Goal: Task Accomplishment & Management: Manage account settings

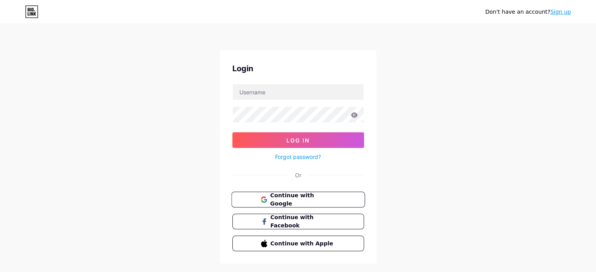
click at [309, 195] on span "Continue with Google" at bounding box center [302, 200] width 65 height 17
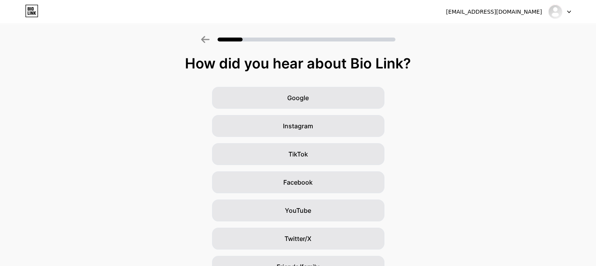
click at [210, 41] on icon at bounding box center [205, 39] width 9 height 7
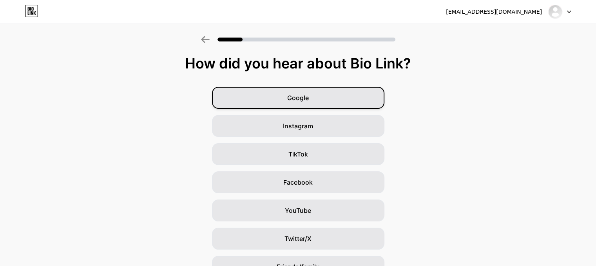
click at [284, 99] on div "Google" at bounding box center [298, 98] width 172 height 22
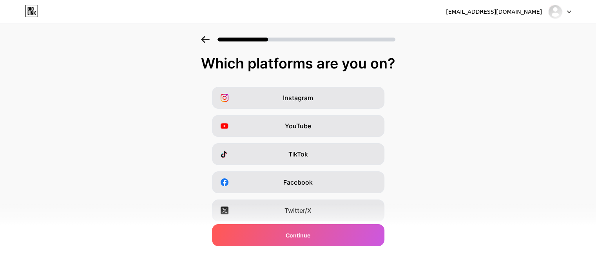
click at [492, 149] on div "Instagram YouTube TikTok Facebook Twitter/X Buy Me a Coffee Snapchat I have a w…" at bounding box center [298, 196] width 588 height 219
click at [567, 13] on icon at bounding box center [569, 12] width 4 height 3
click at [477, 35] on li "Logout" at bounding box center [521, 32] width 97 height 21
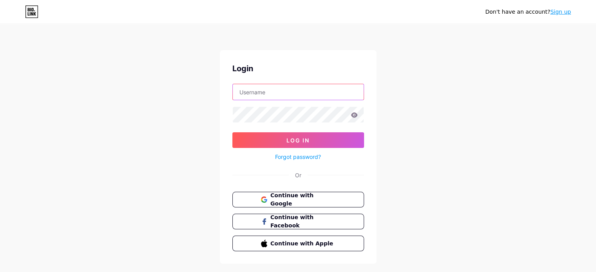
click at [293, 89] on input "text" at bounding box center [298, 92] width 131 height 16
type input "[EMAIL_ADDRESS][DOMAIN_NAME]"
click at [232, 132] on button "Log In" at bounding box center [298, 140] width 132 height 16
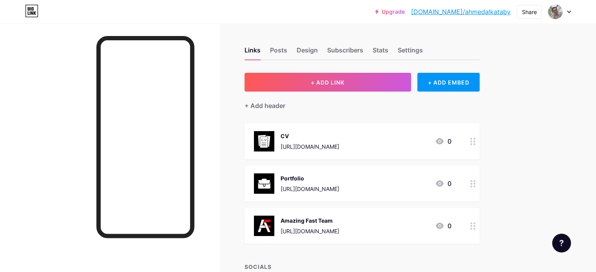
click at [339, 141] on div "CV https://drive.google.com/file/d/1C2grznB6fWt-zlTe2G9eWyZeD2YL8QLo/view?usp=s…" at bounding box center [309, 141] width 59 height 20
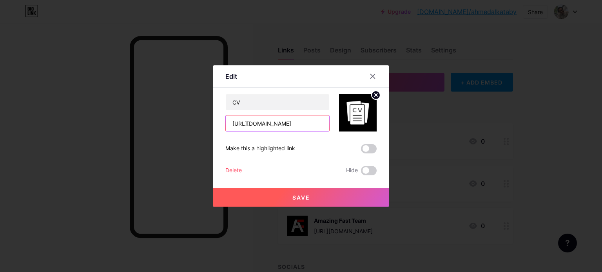
click at [311, 125] on input "https://drive.google.com/file/d/1C2grznB6fWt-zlTe2G9eWyZeD2YL8QLo/view?usp=shar…" at bounding box center [277, 124] width 103 height 16
click at [302, 128] on input "https://drive.google.com/file/d/1C2grznB6fWt-zlTe2G9eWyZeD2YL8QLo/view?usp=shar…" at bounding box center [277, 124] width 103 height 16
click at [376, 76] on div at bounding box center [372, 76] width 14 height 14
